Goal: Task Accomplishment & Management: Manage account settings

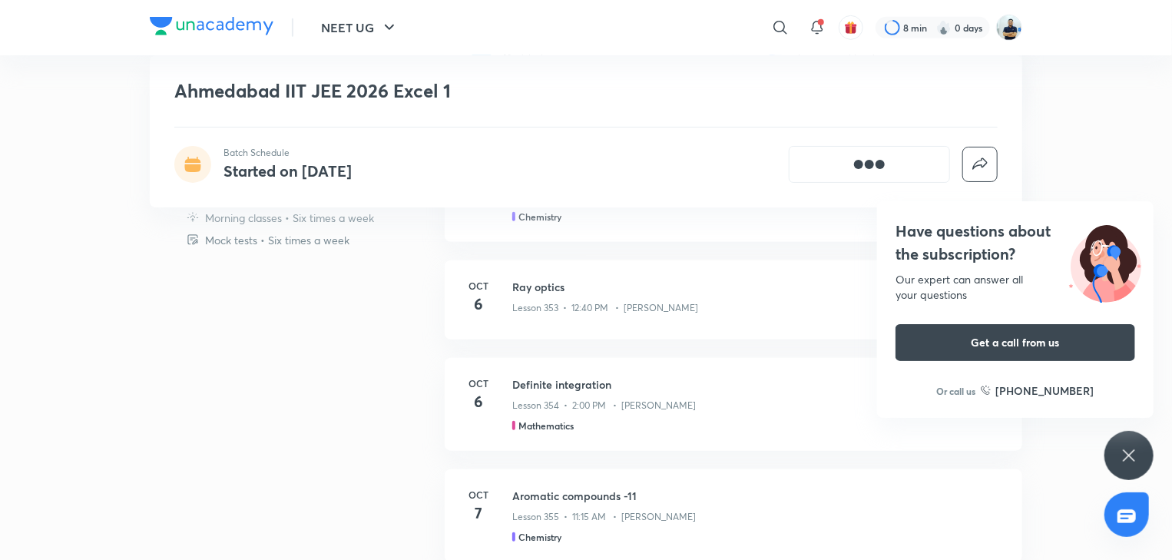
scroll to position [444, 0]
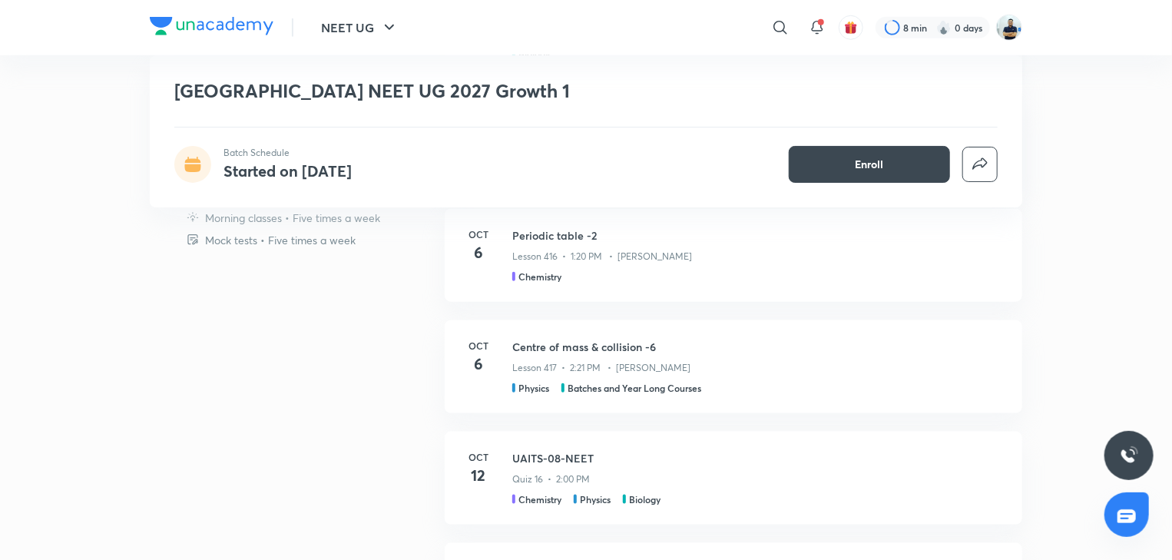
scroll to position [674, 0]
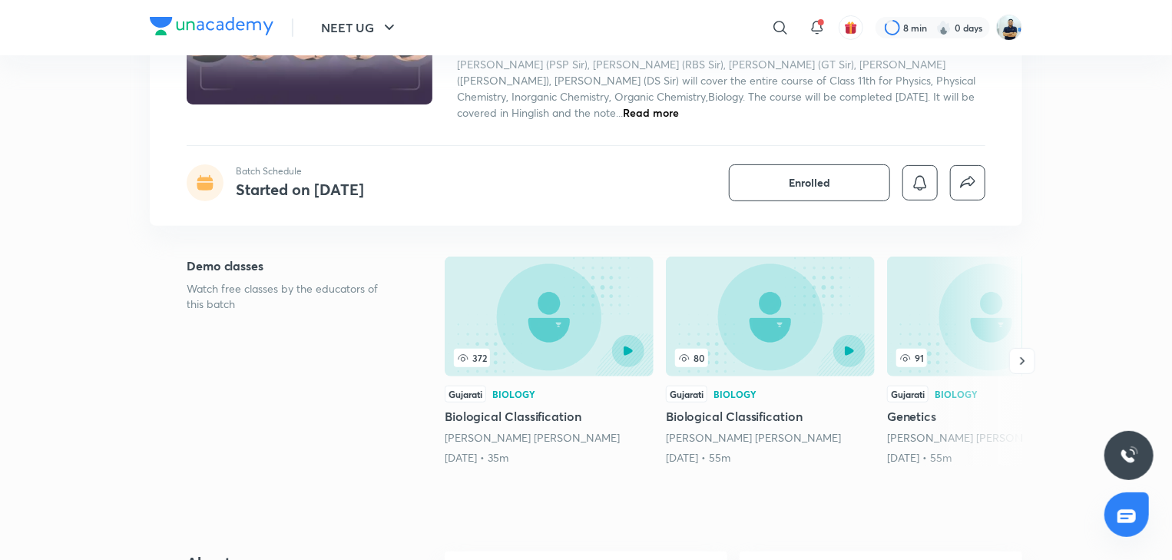
scroll to position [200, 0]
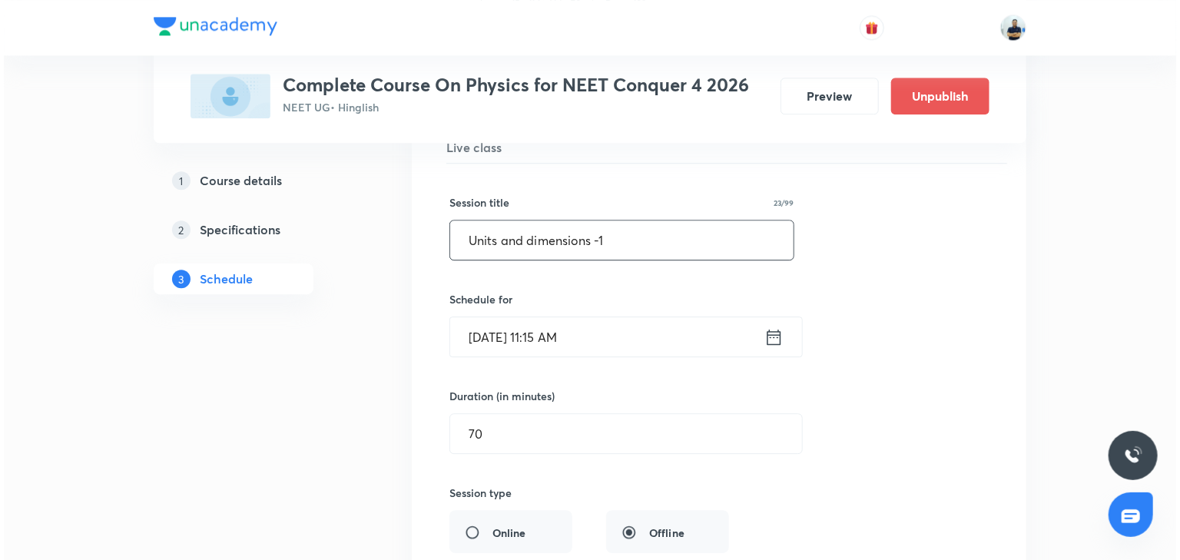
scroll to position [2455, 0]
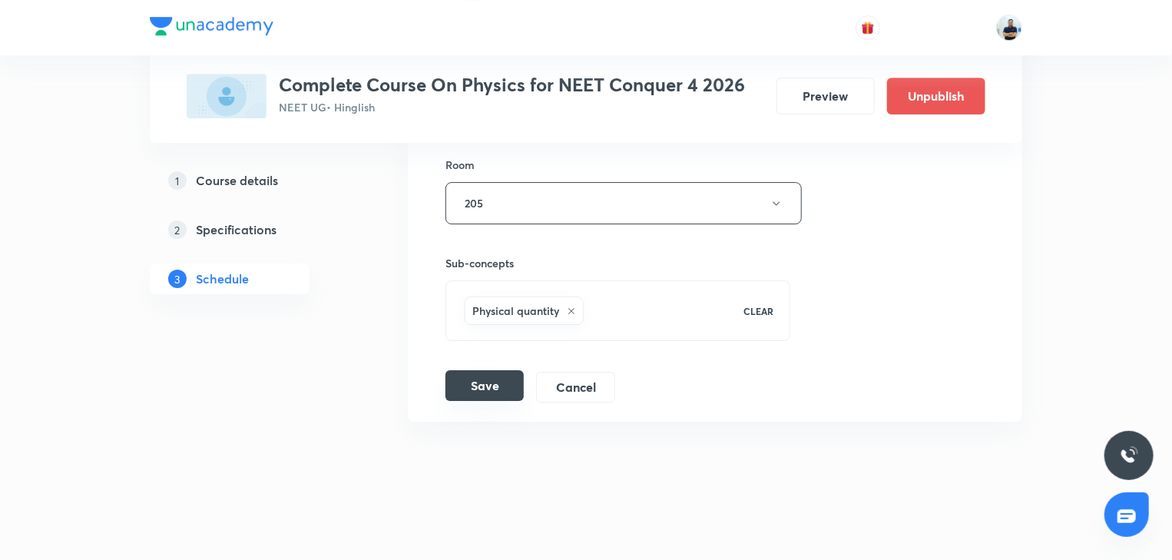
type input "Units and dimensions -1"
click at [492, 379] on button "Save" at bounding box center [484, 385] width 78 height 31
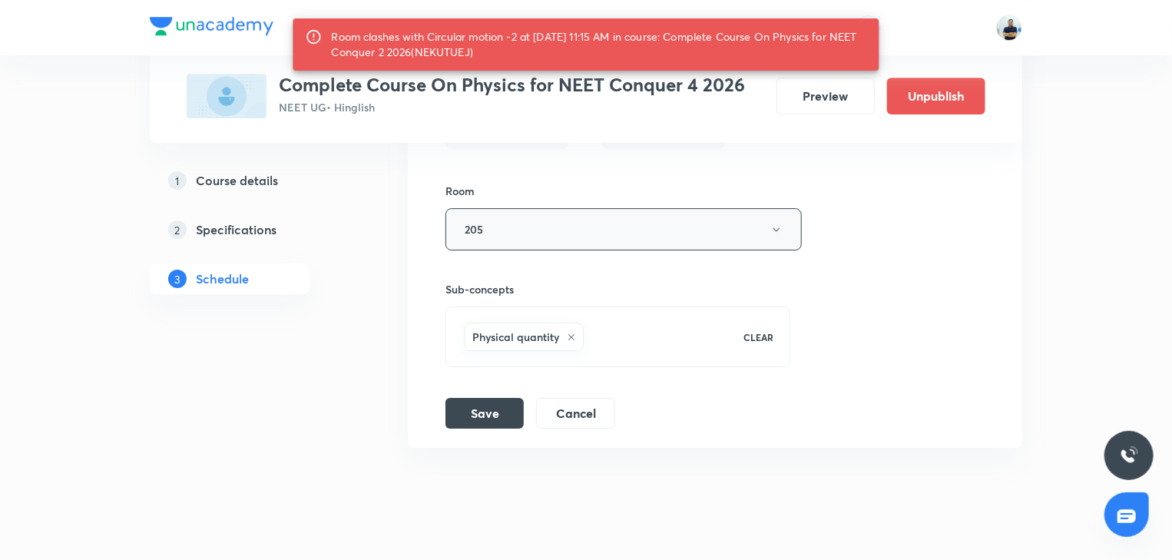
click at [548, 240] on button "205" at bounding box center [623, 229] width 356 height 42
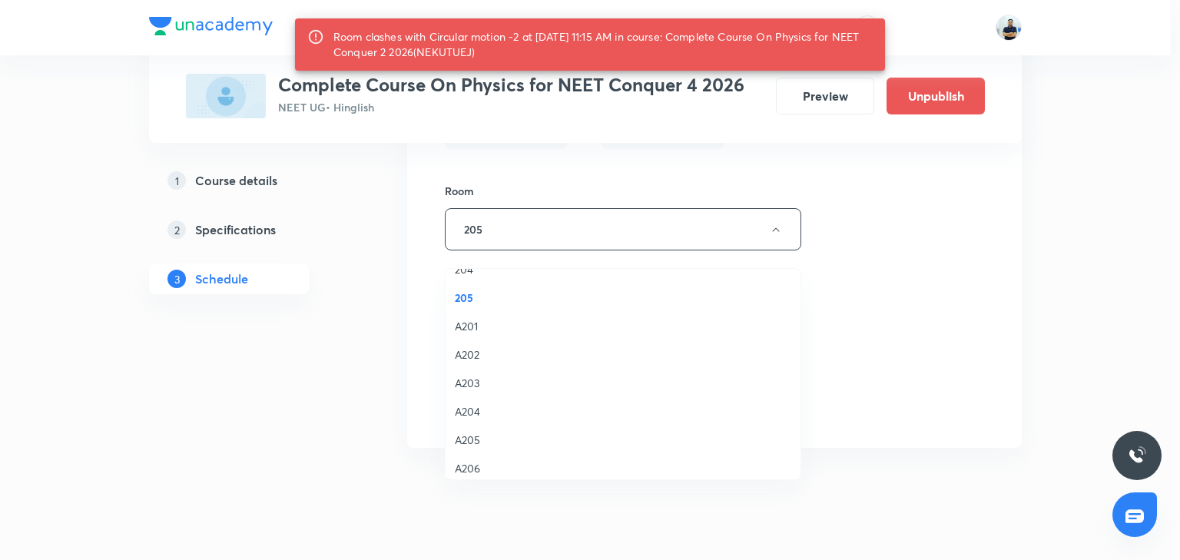
scroll to position [0, 0]
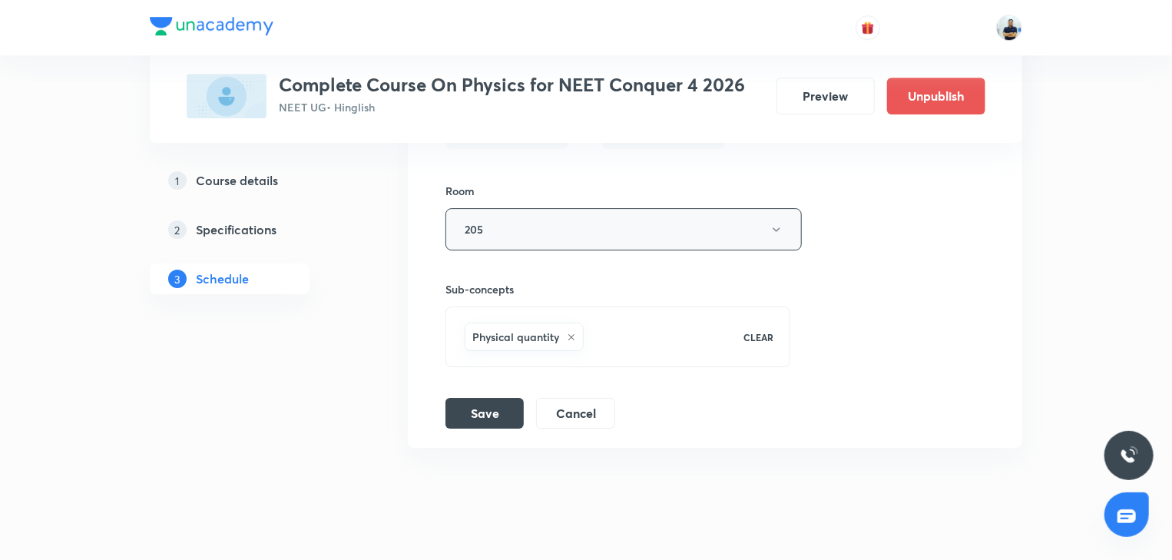
click at [508, 247] on button "205" at bounding box center [623, 229] width 356 height 42
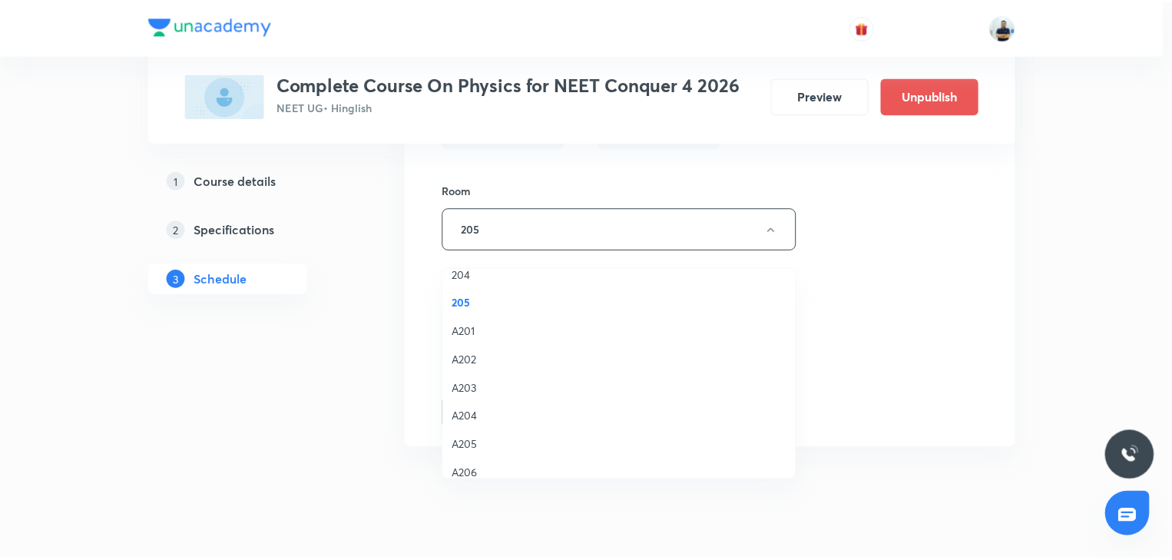
scroll to position [241, 0]
click at [482, 310] on span "204" at bounding box center [623, 304] width 336 height 16
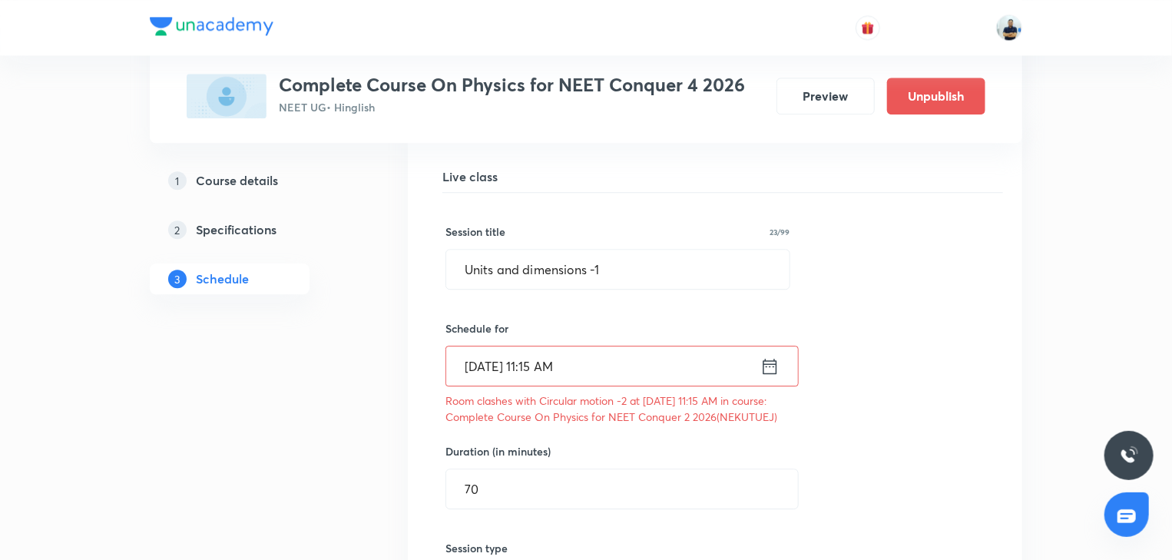
scroll to position [2425, 0]
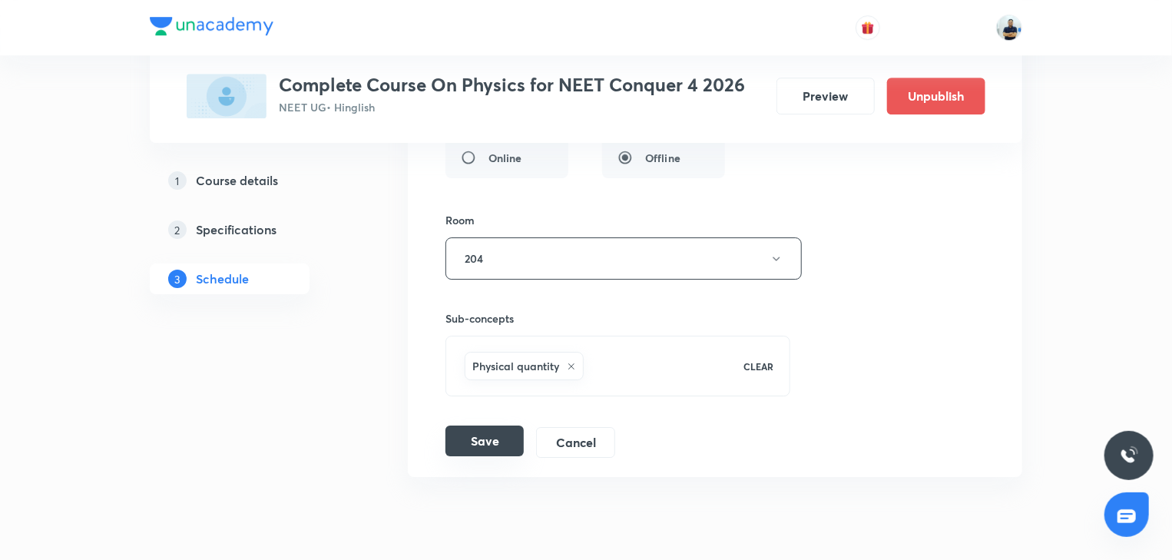
click at [488, 455] on button "Save" at bounding box center [484, 440] width 78 height 31
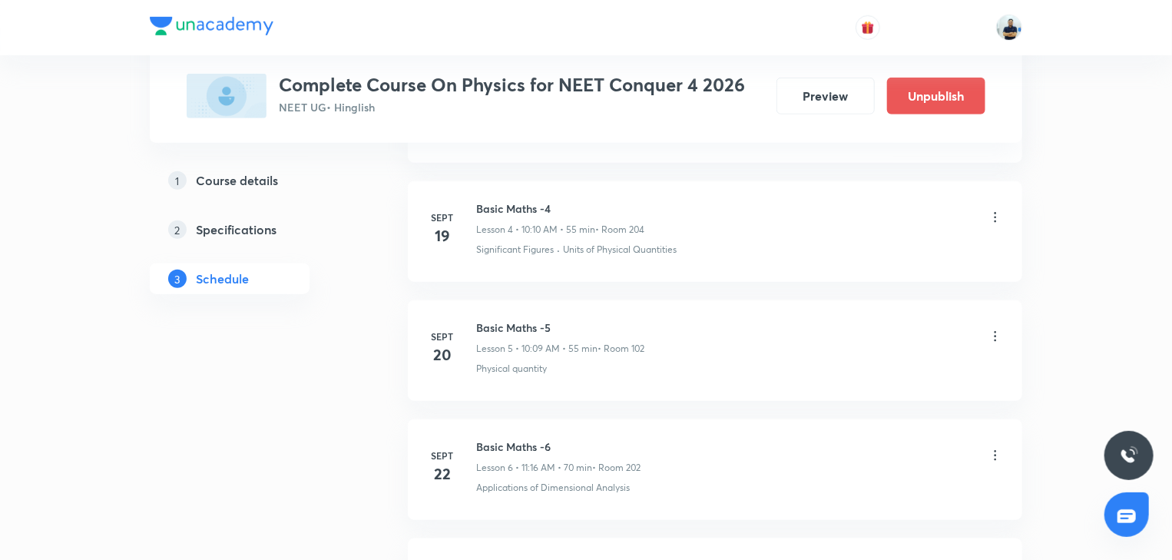
scroll to position [0, 0]
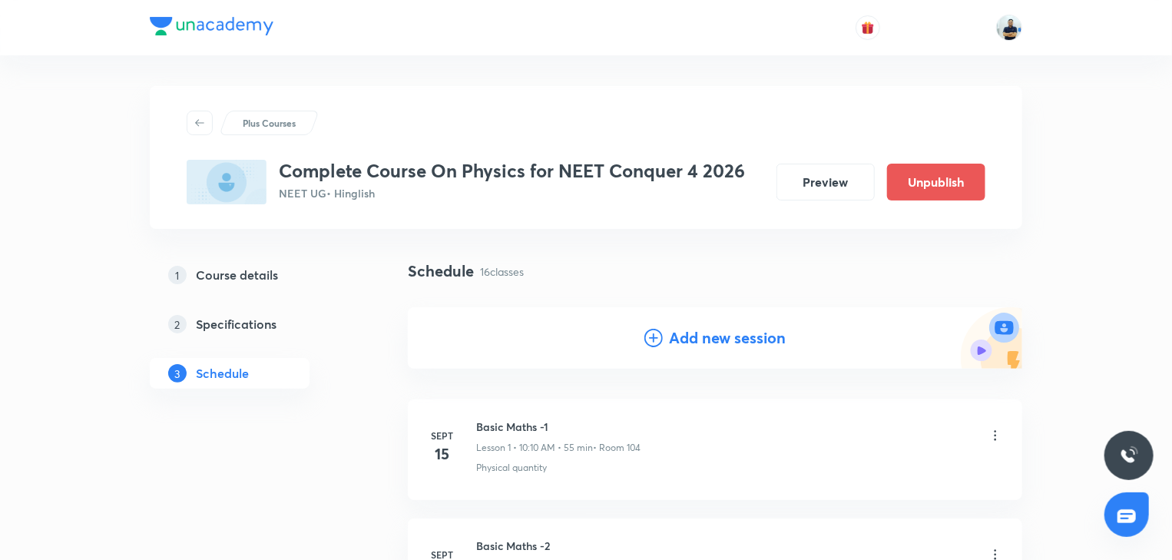
click at [669, 329] on h4 "Add new session" at bounding box center [727, 337] width 117 height 23
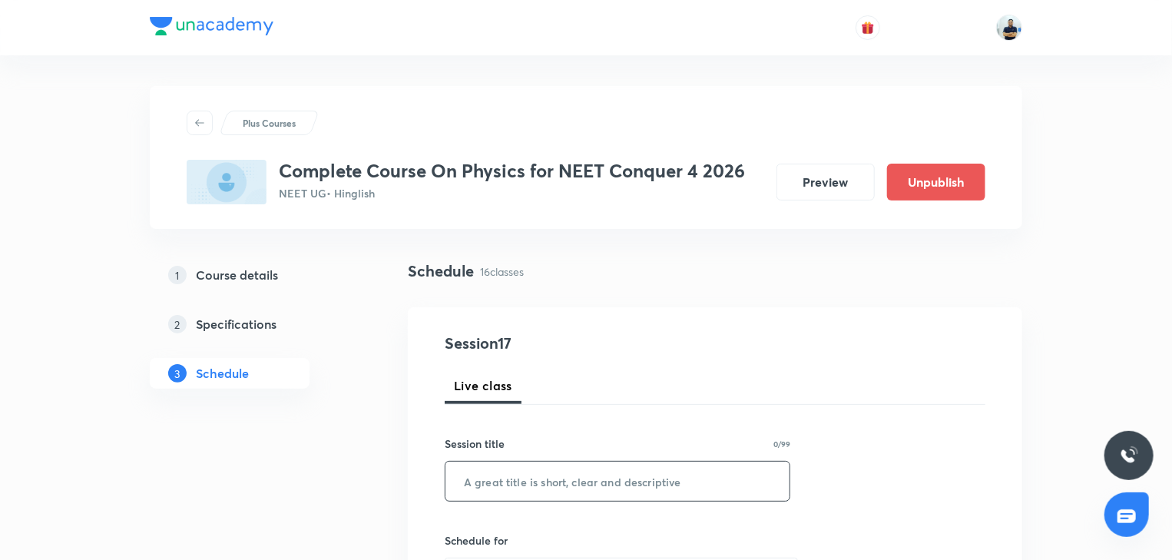
click at [539, 475] on input "text" at bounding box center [617, 481] width 344 height 39
paste input "Units and dimensions -1"
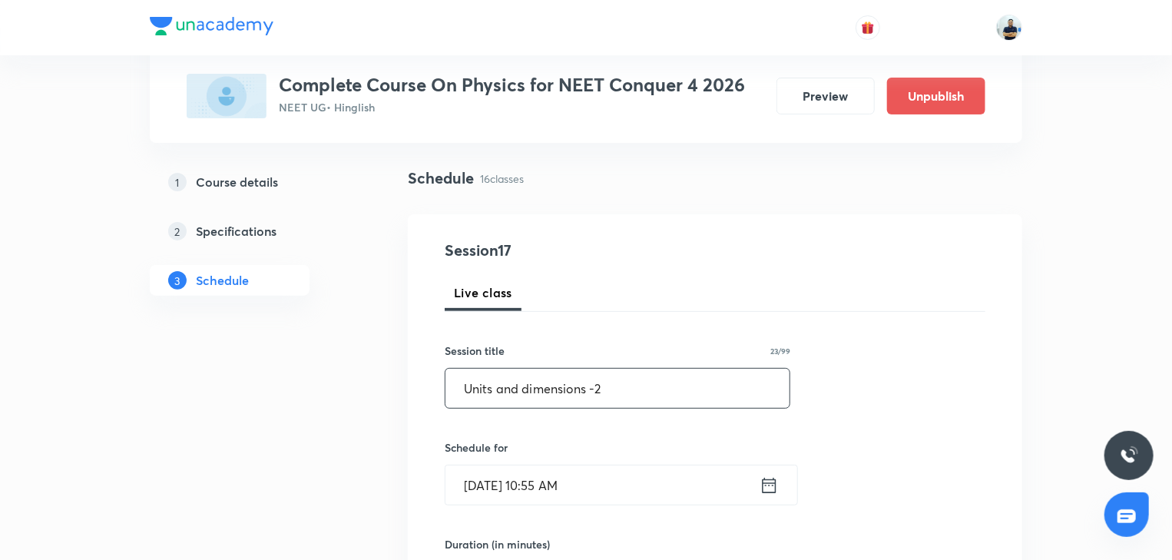
scroll to position [100, 0]
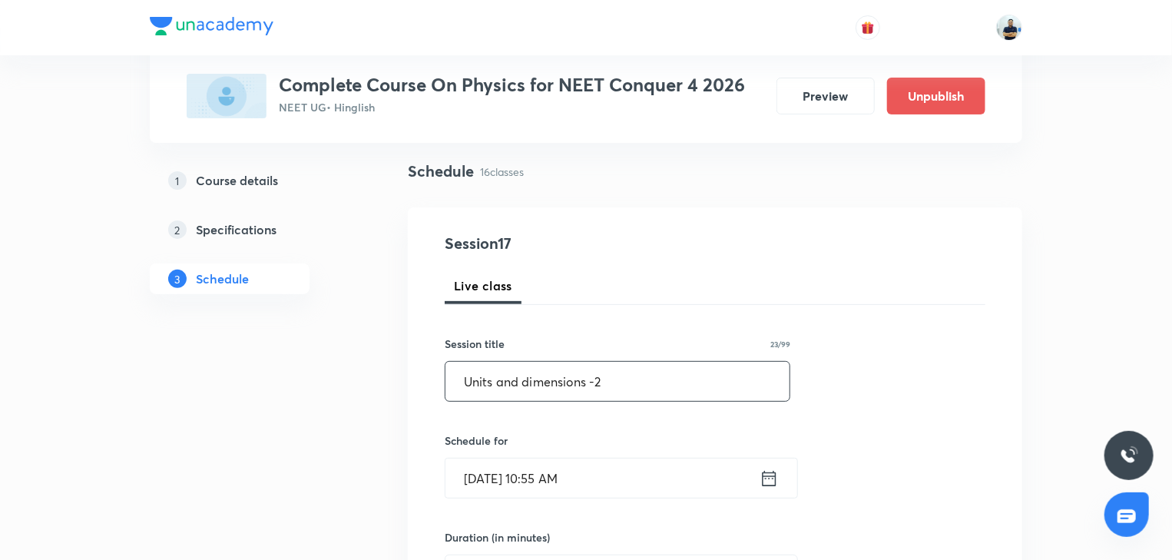
type input "Units and dimensions -2"
click at [548, 488] on input "Oct 6, 2025, 10:55 AM" at bounding box center [602, 478] width 314 height 39
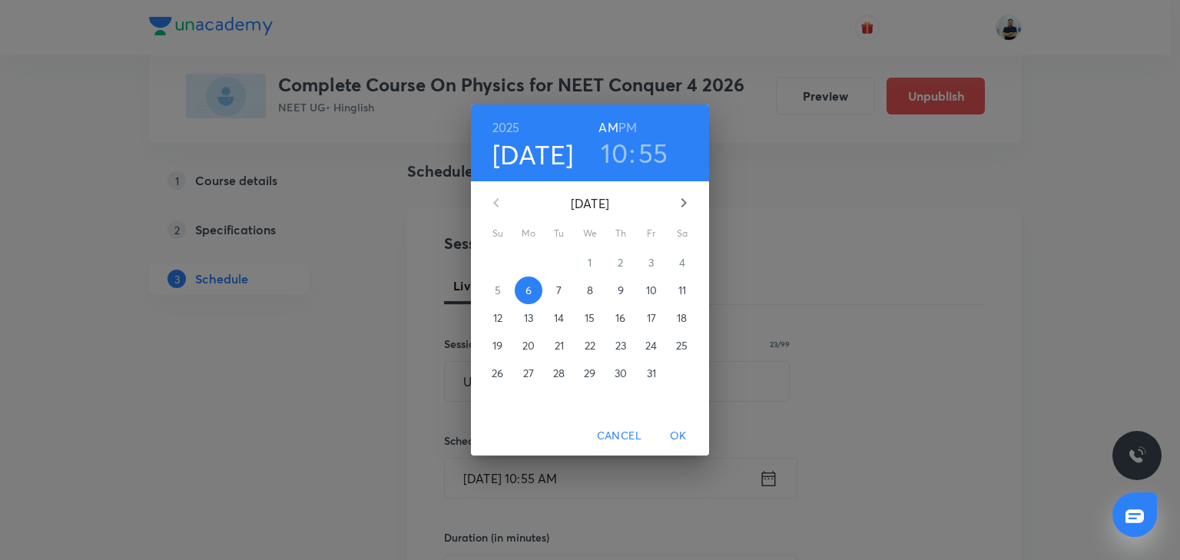
click at [562, 289] on span "7" at bounding box center [559, 290] width 28 height 15
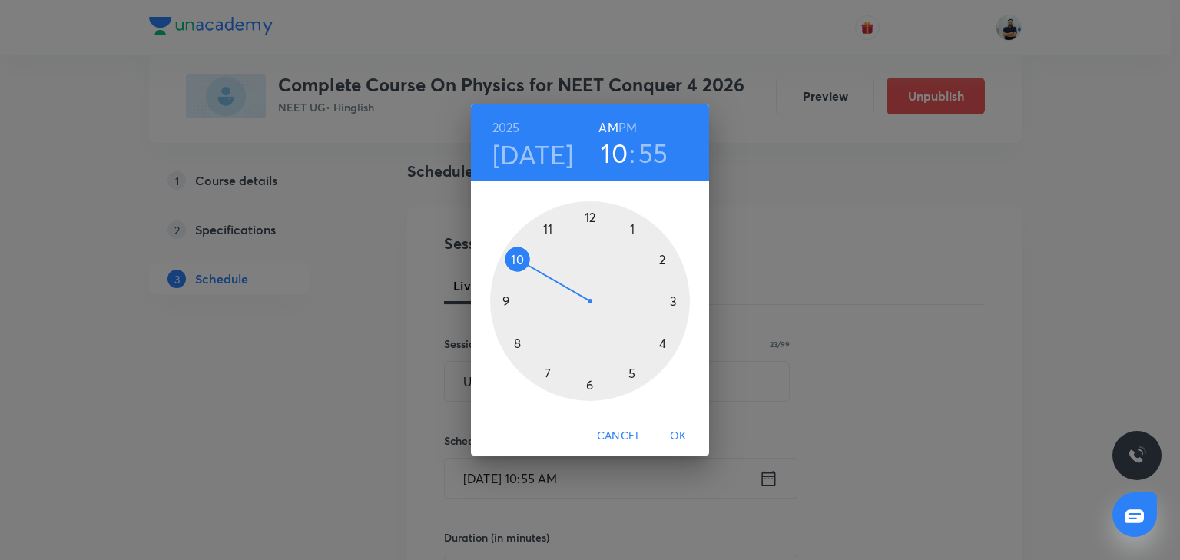
click at [623, 141] on h3 "10" at bounding box center [614, 153] width 27 height 32
click at [548, 234] on div at bounding box center [590, 301] width 200 height 200
click at [665, 301] on div at bounding box center [590, 301] width 200 height 200
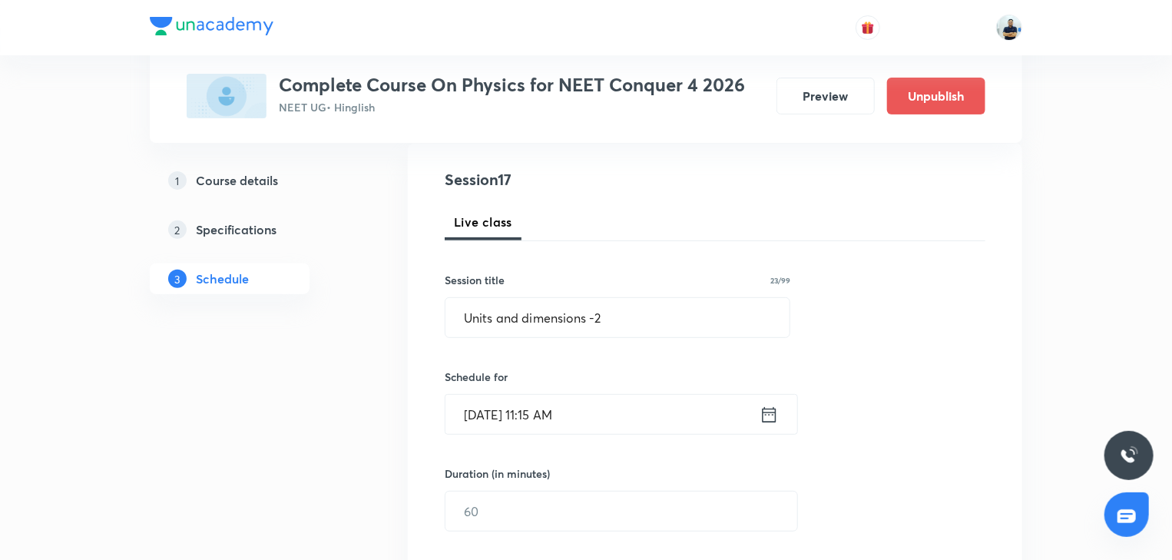
scroll to position [243, 0]
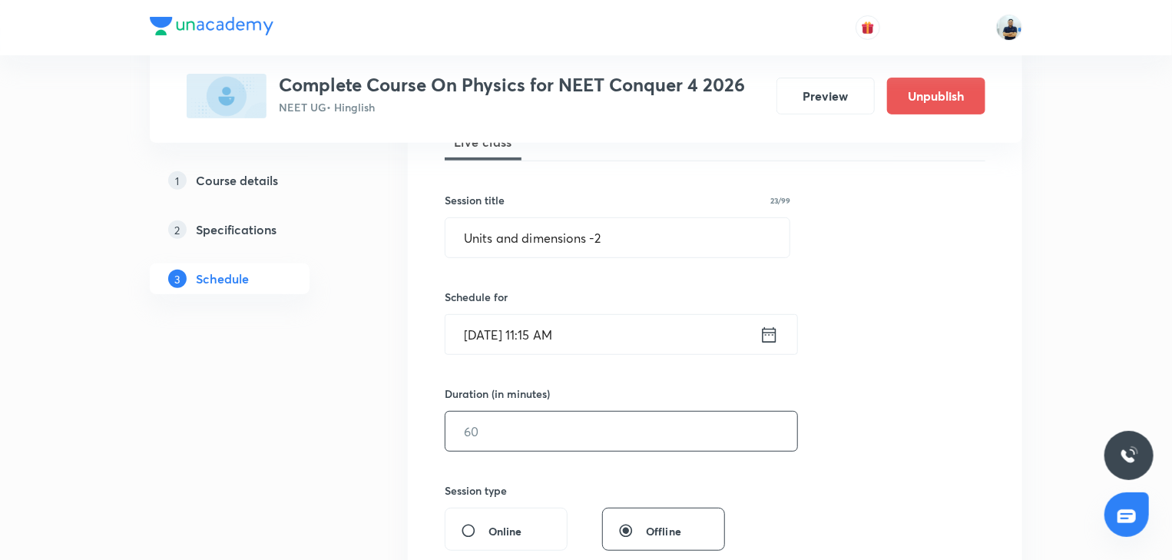
click at [487, 435] on input "text" at bounding box center [621, 431] width 352 height 39
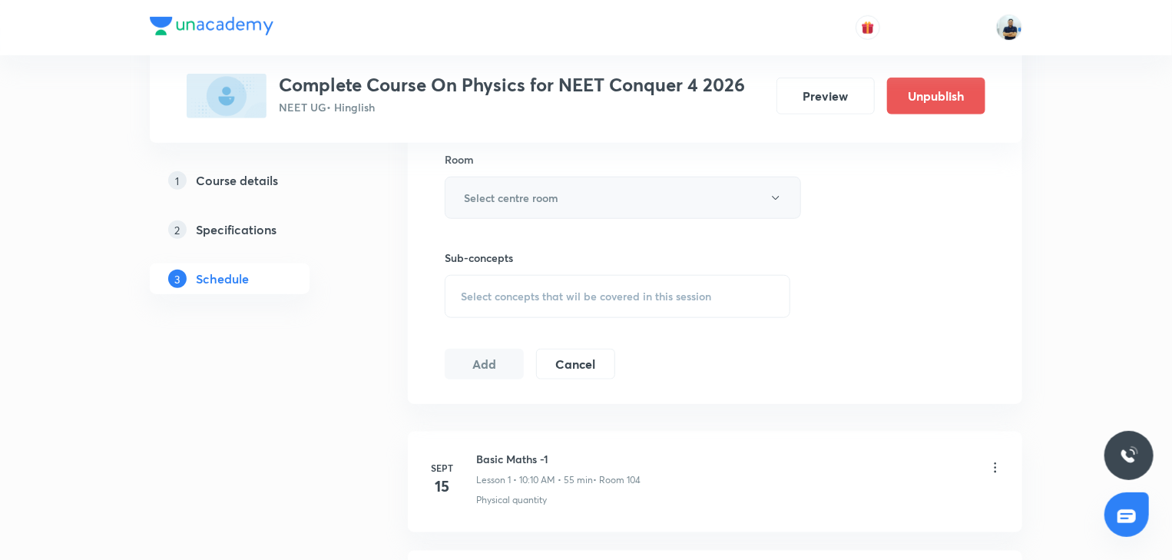
type input "50"
click at [617, 203] on button "Select centre room" at bounding box center [623, 198] width 356 height 42
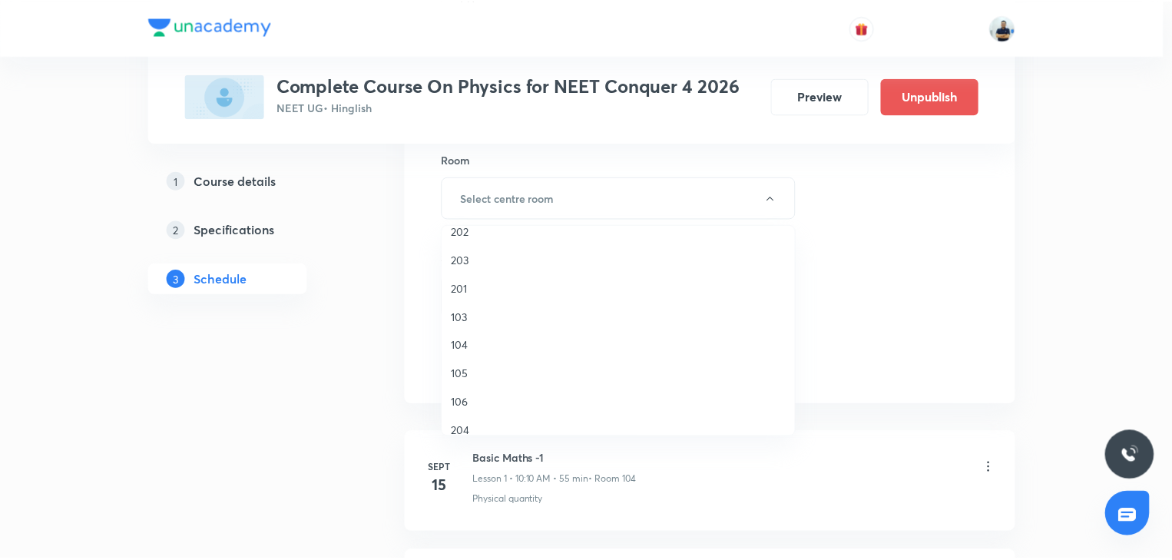
scroll to position [86, 0]
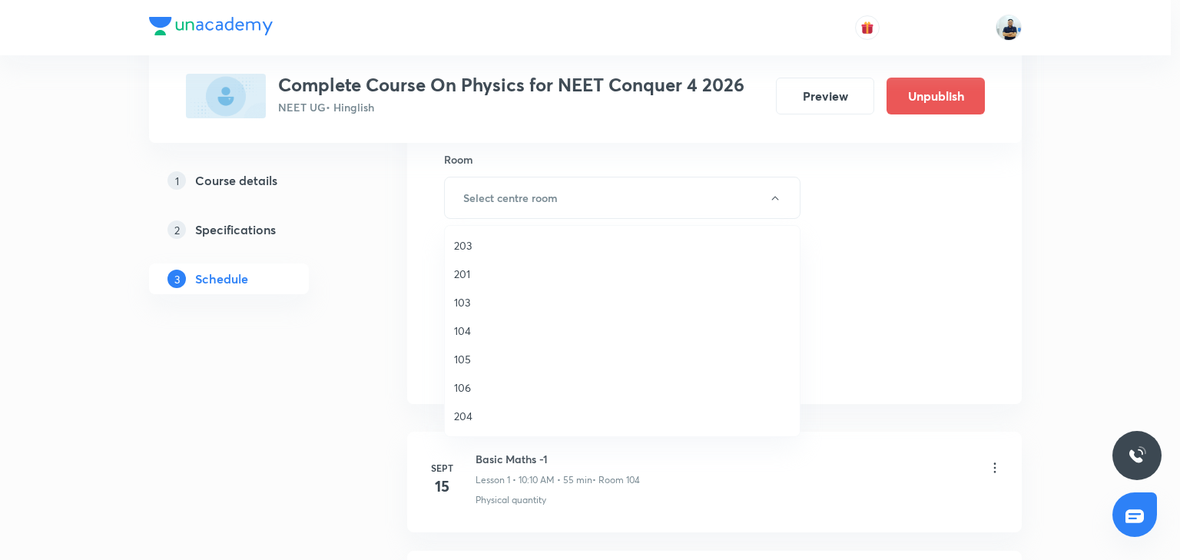
click at [483, 412] on span "204" at bounding box center [622, 416] width 336 height 16
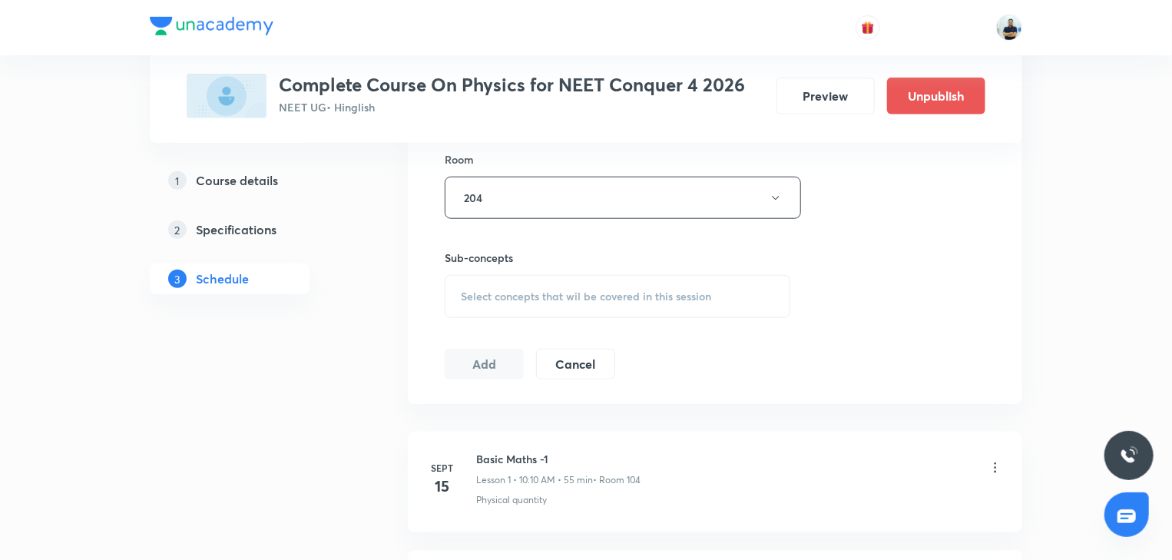
click at [598, 292] on span "Select concepts that wil be covered in this session" at bounding box center [586, 296] width 250 height 12
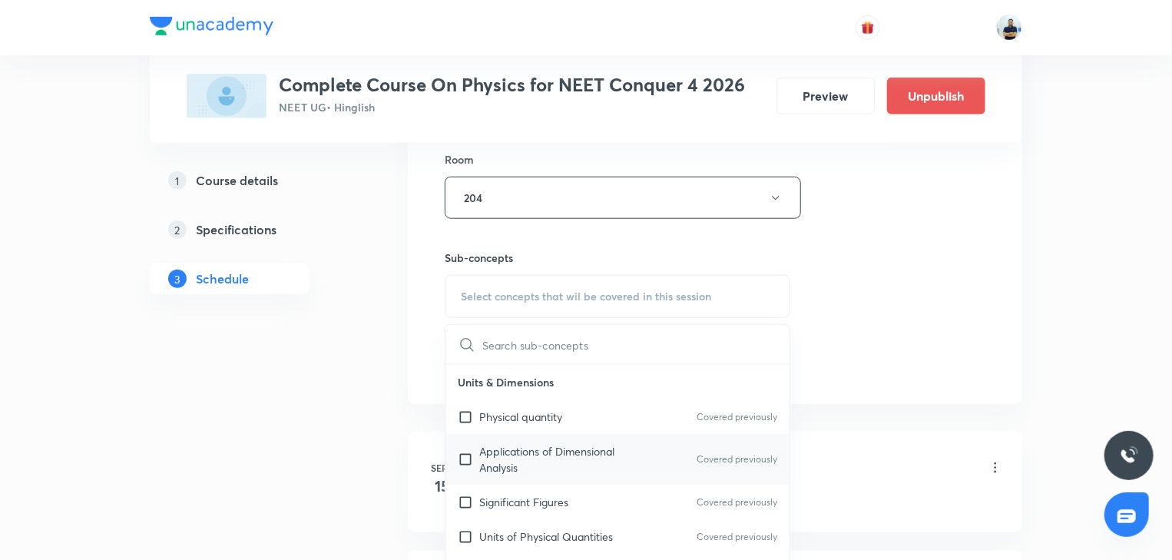
click at [542, 436] on div "Applications of Dimensional Analysis Covered previously" at bounding box center [617, 459] width 344 height 51
checkbox input "true"
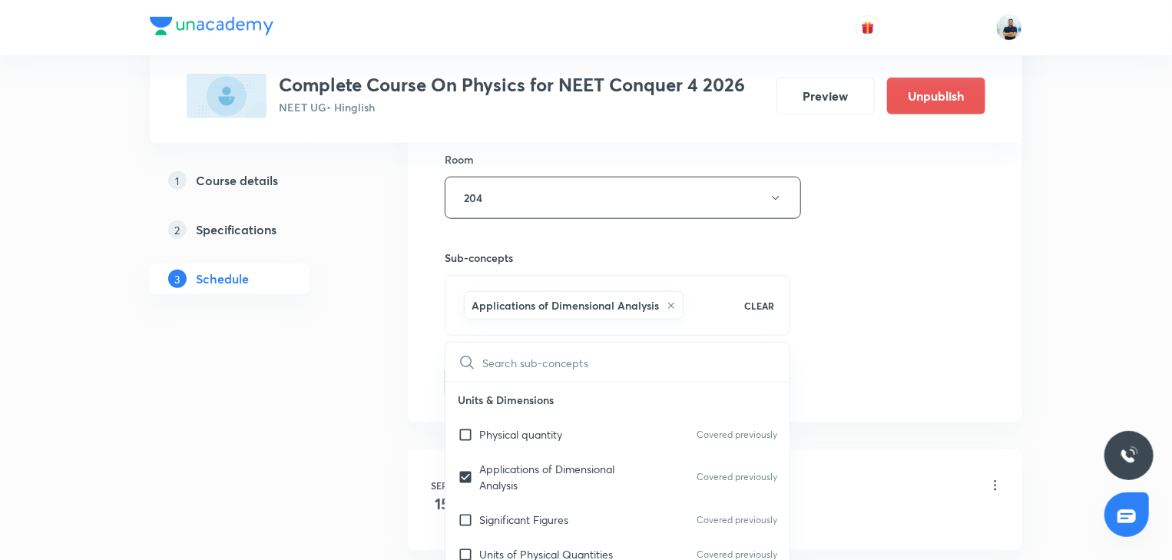
click at [992, 397] on div "Session 17 Live class Session title 23/99 Units and dimensions -2 ​ Schedule fo…" at bounding box center [715, 28] width 614 height 788
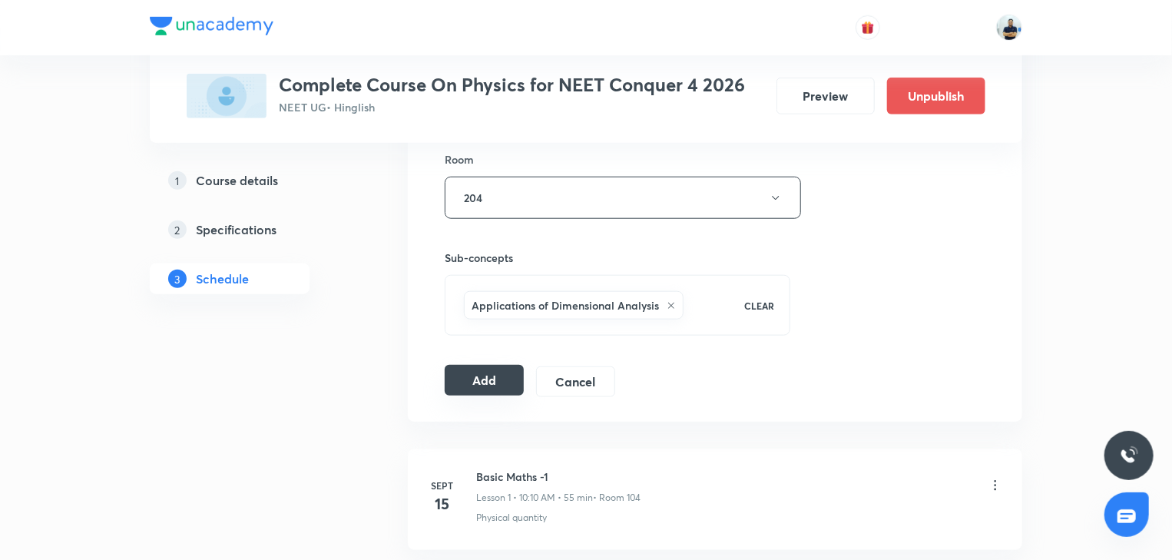
click at [473, 375] on button "Add" at bounding box center [484, 380] width 79 height 31
